Goal: Task Accomplishment & Management: Manage account settings

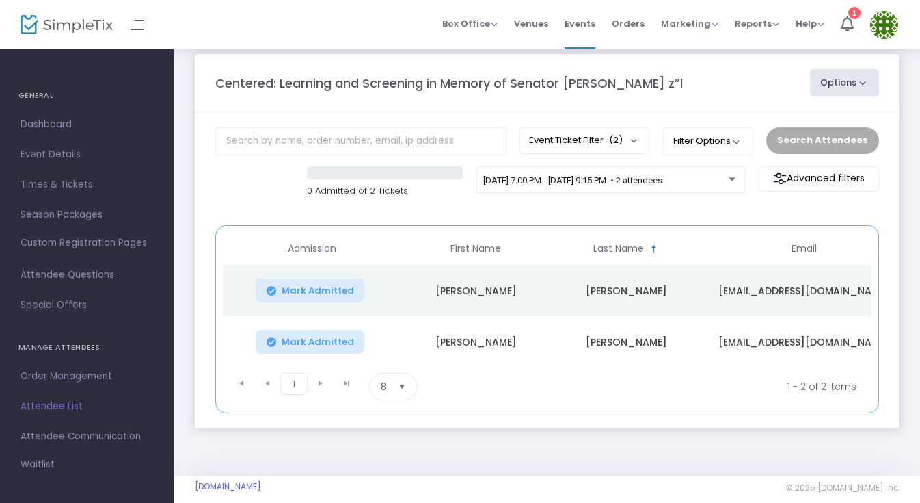
scroll to position [19, 0]
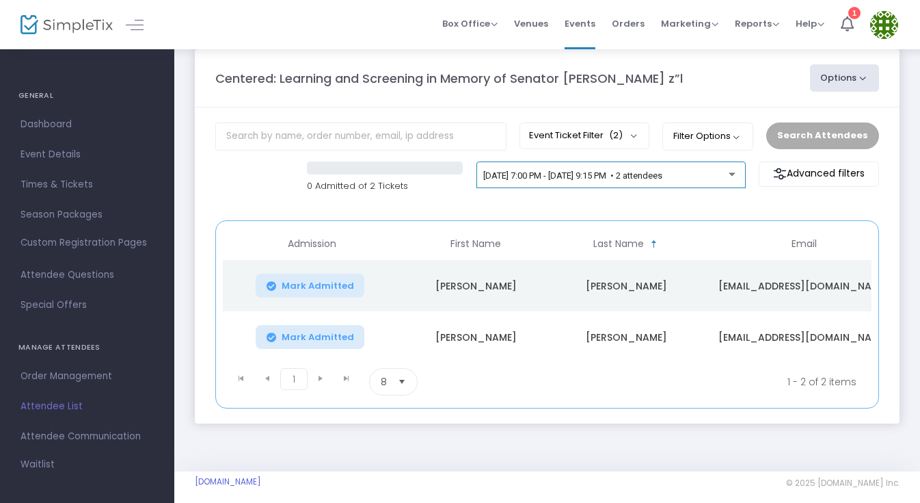
click at [621, 185] on div "[DATE] 7:00 PM - [DATE] 9:15 PM • 2 attendees" at bounding box center [610, 177] width 255 height 19
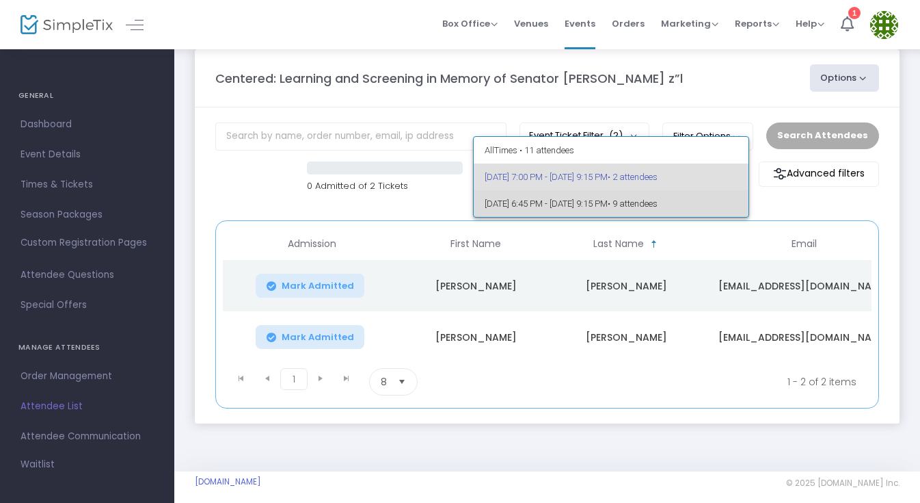
click at [613, 204] on span "11/4/2025 @ 6:45 PM - 11/4/2025 @ 9:15 PM • 9 attendees" at bounding box center [612, 203] width 254 height 27
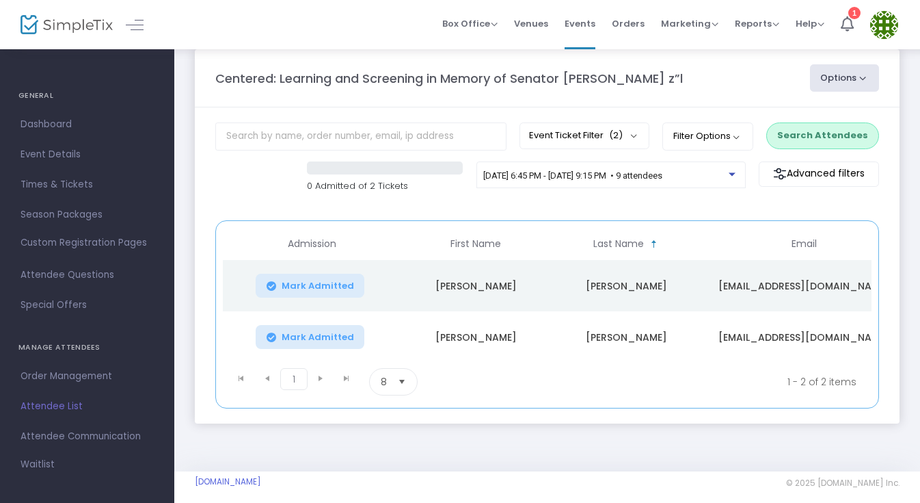
scroll to position [34, 0]
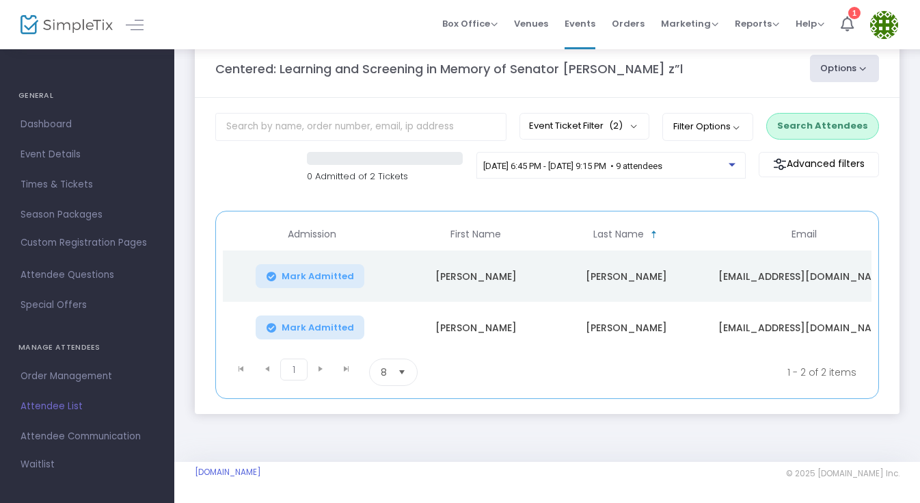
click at [538, 211] on kendo-grid "Admission First Name Last Name Email Order ID Section Mark Admitted Vicki Abram…" at bounding box center [547, 305] width 664 height 188
click at [579, 163] on span "11/4/2025 @ 6:45 PM - 11/4/2025 @ 9:15 PM • 9 attendees" at bounding box center [572, 166] width 179 height 10
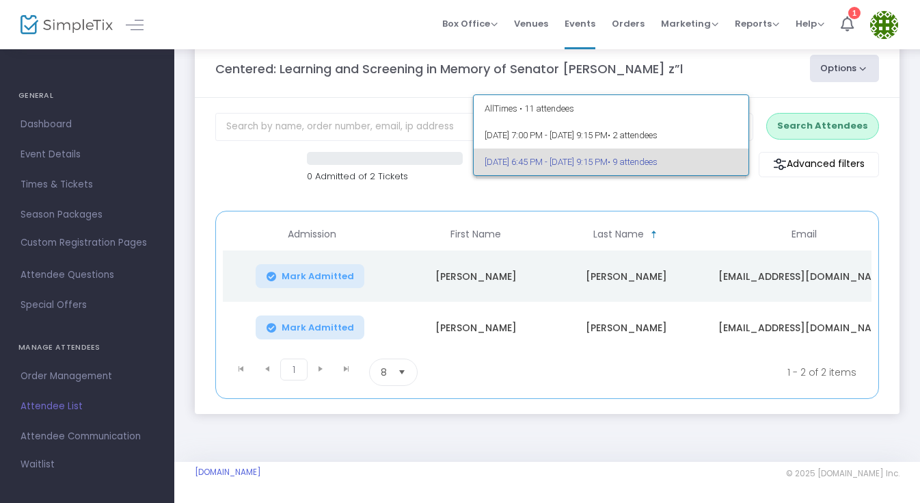
click at [576, 165] on span "11/4/2025 @ 6:45 PM - 11/4/2025 @ 9:15 PM • 9 attendees" at bounding box center [612, 161] width 254 height 27
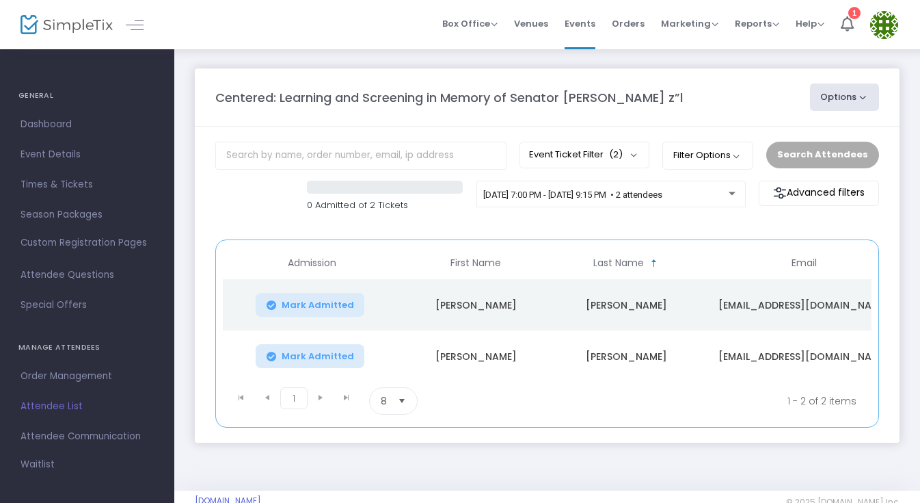
scroll to position [21, 0]
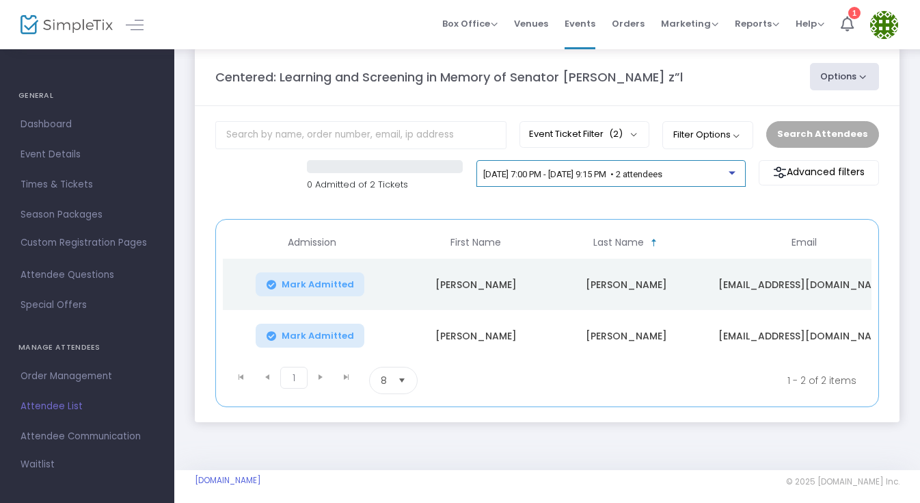
click at [504, 176] on span "5/14/2025 @ 7:00 PM - 5/14/2025 @ 9:15 PM • 2 attendees" at bounding box center [572, 174] width 179 height 10
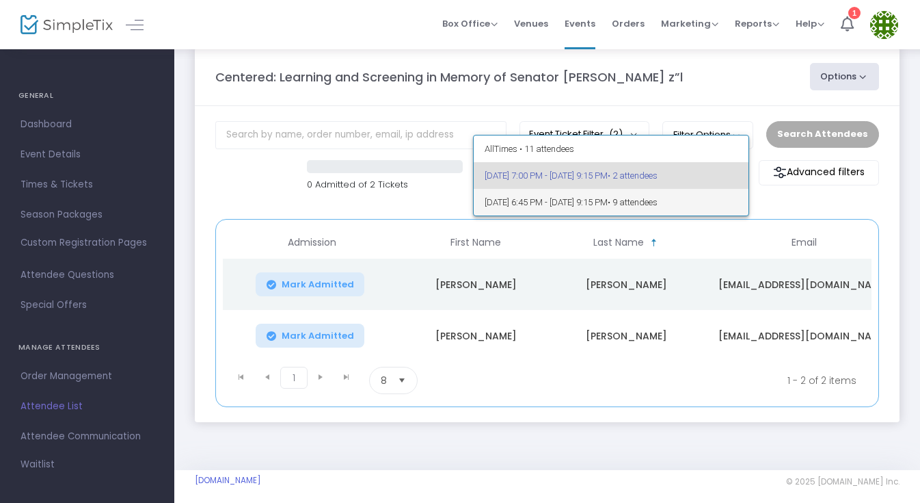
click at [510, 194] on span "11/4/2025 @ 6:45 PM - 11/4/2025 @ 9:15 PM • 9 attendees" at bounding box center [612, 202] width 254 height 27
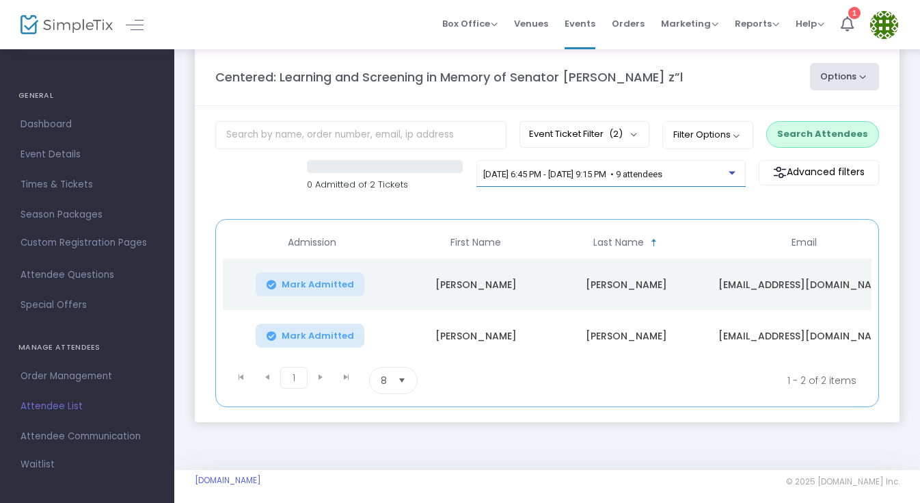
scroll to position [34, 0]
